Goal: Task Accomplishment & Management: Use online tool/utility

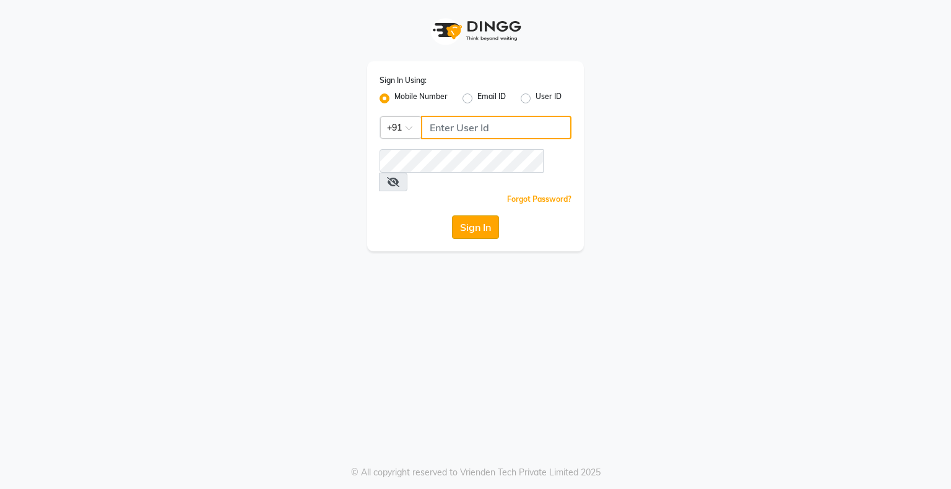
type input "8200846478"
click at [487, 215] on button "Sign In" at bounding box center [475, 227] width 47 height 24
